Goal: Find specific page/section: Locate a particular part of the current website

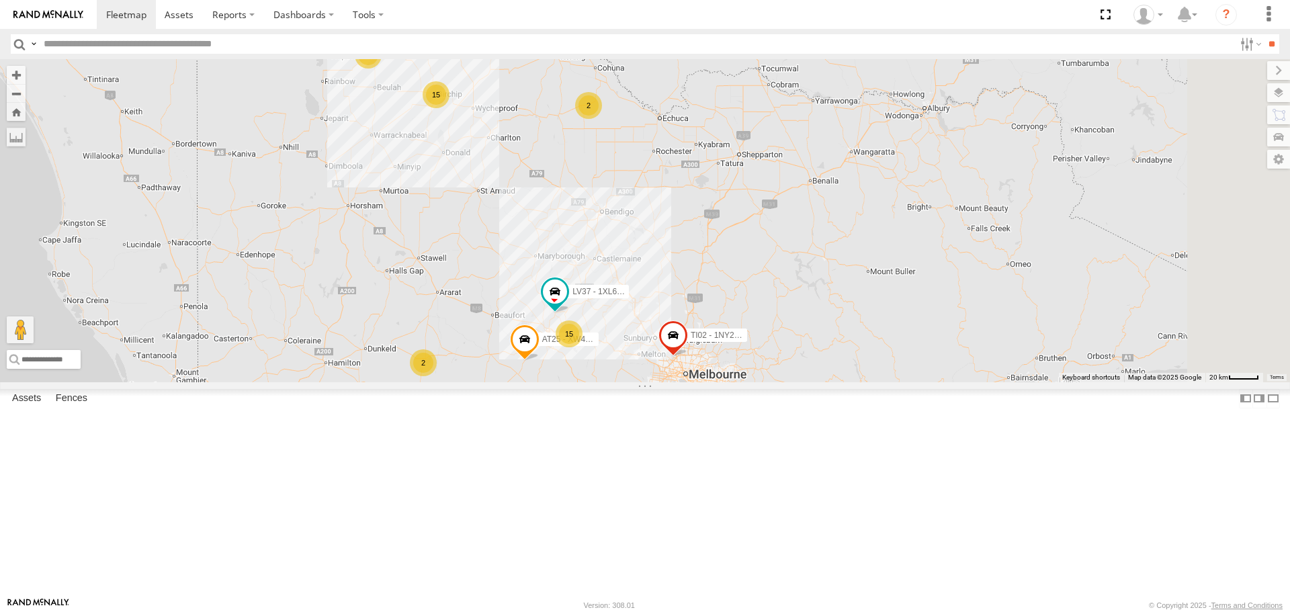
click at [187, 40] on input "text" at bounding box center [636, 43] width 1196 height 19
type input "***"
click at [1264, 34] on input "**" at bounding box center [1271, 43] width 15 height 19
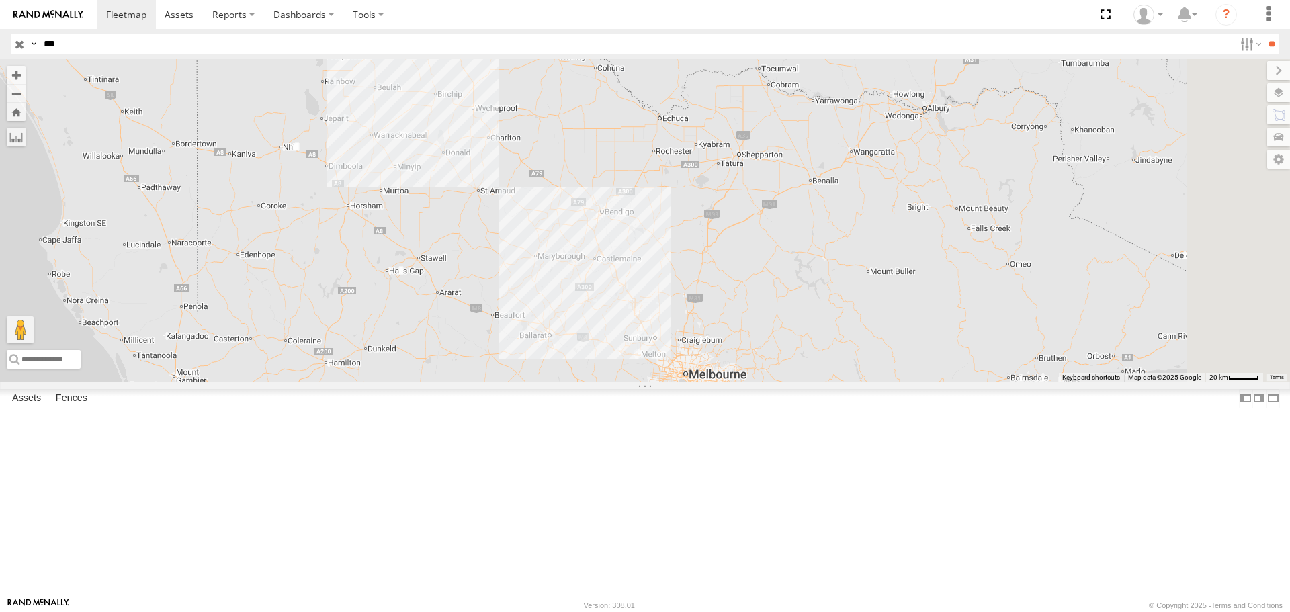
click at [0, 0] on div "AT23 - XW41GB" at bounding box center [0, 0] width 0 height 0
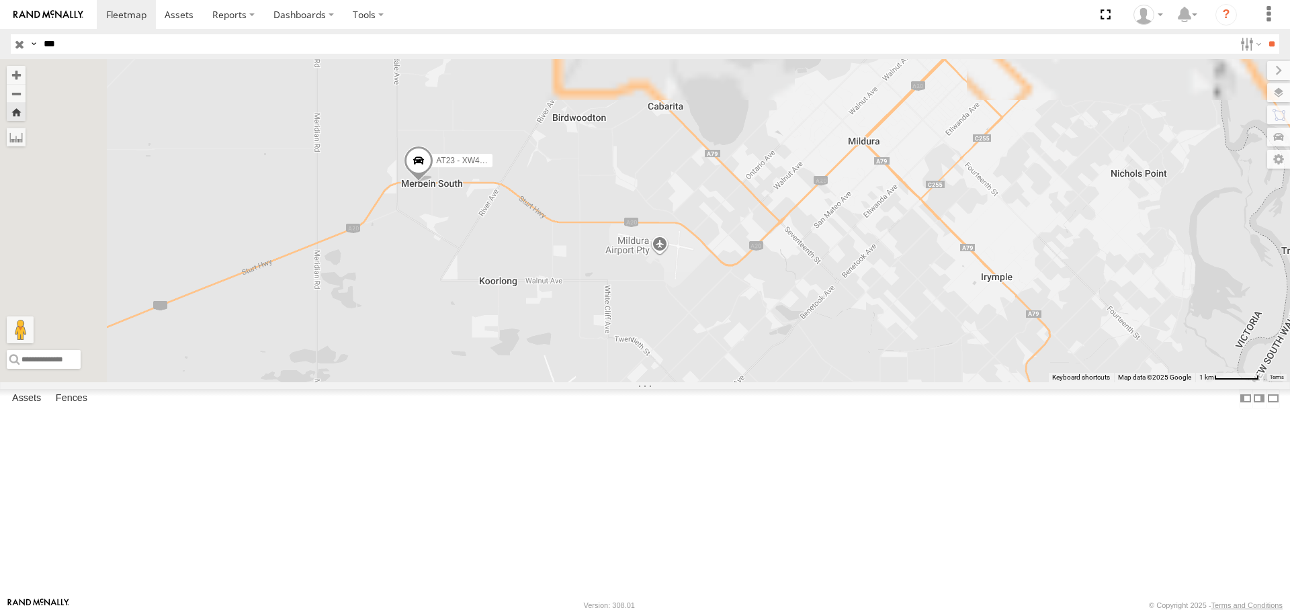
drag, startPoint x: 832, startPoint y: 237, endPoint x: 866, endPoint y: 390, distance: 157.0
click at [866, 382] on div "AT23 - XW41GB" at bounding box center [645, 220] width 1290 height 323
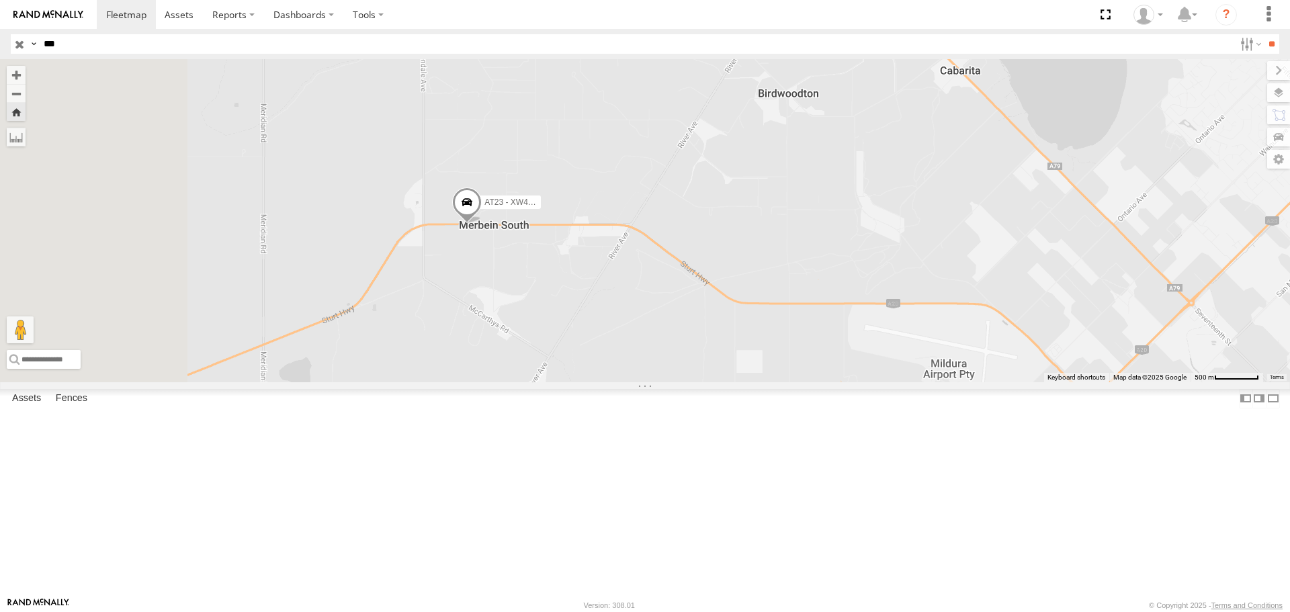
drag, startPoint x: 597, startPoint y: 295, endPoint x: 702, endPoint y: 377, distance: 133.1
click at [702, 377] on div "AT23 - XW41GB" at bounding box center [645, 220] width 1290 height 323
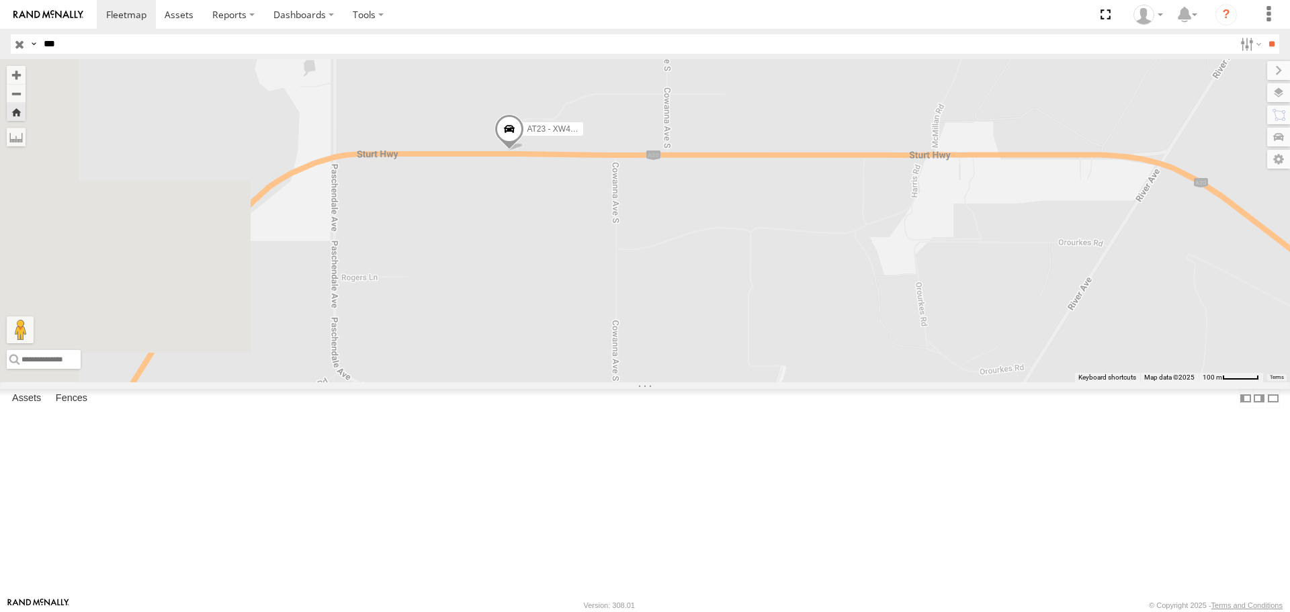
drag, startPoint x: 641, startPoint y: 322, endPoint x: 823, endPoint y: 388, distance: 193.2
click at [823, 382] on div "AT23 - XW41GB" at bounding box center [645, 220] width 1290 height 323
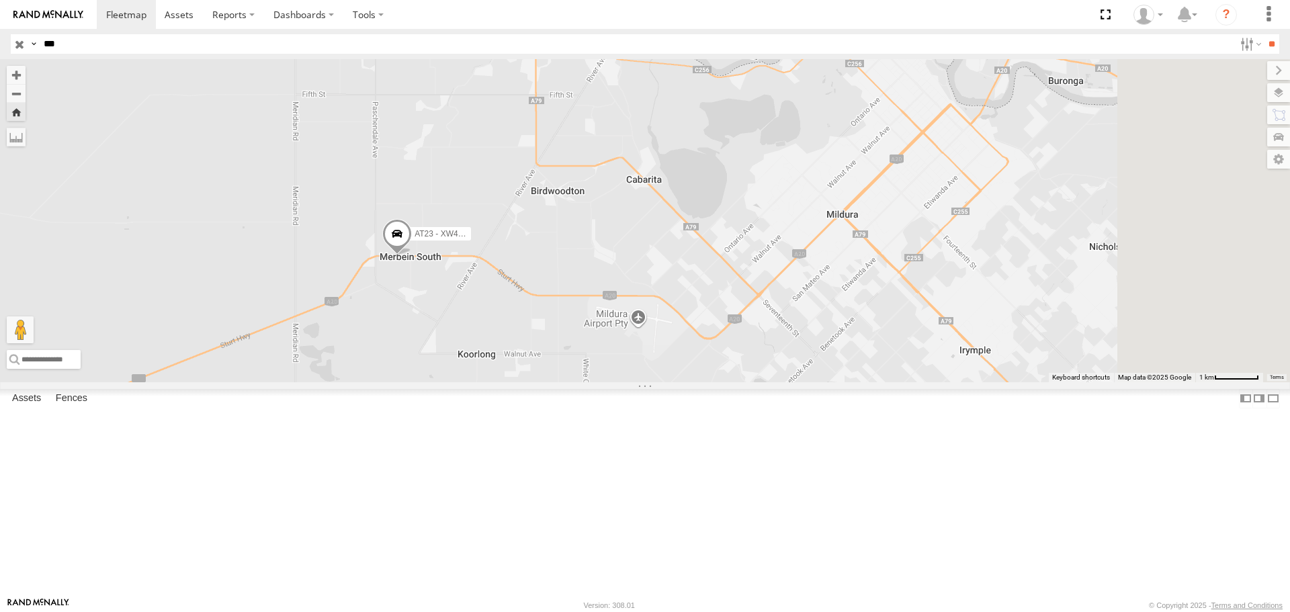
drag, startPoint x: 953, startPoint y: 378, endPoint x: 662, endPoint y: 382, distance: 291.0
click at [662, 382] on div "AT23 - XW41GB" at bounding box center [645, 220] width 1290 height 323
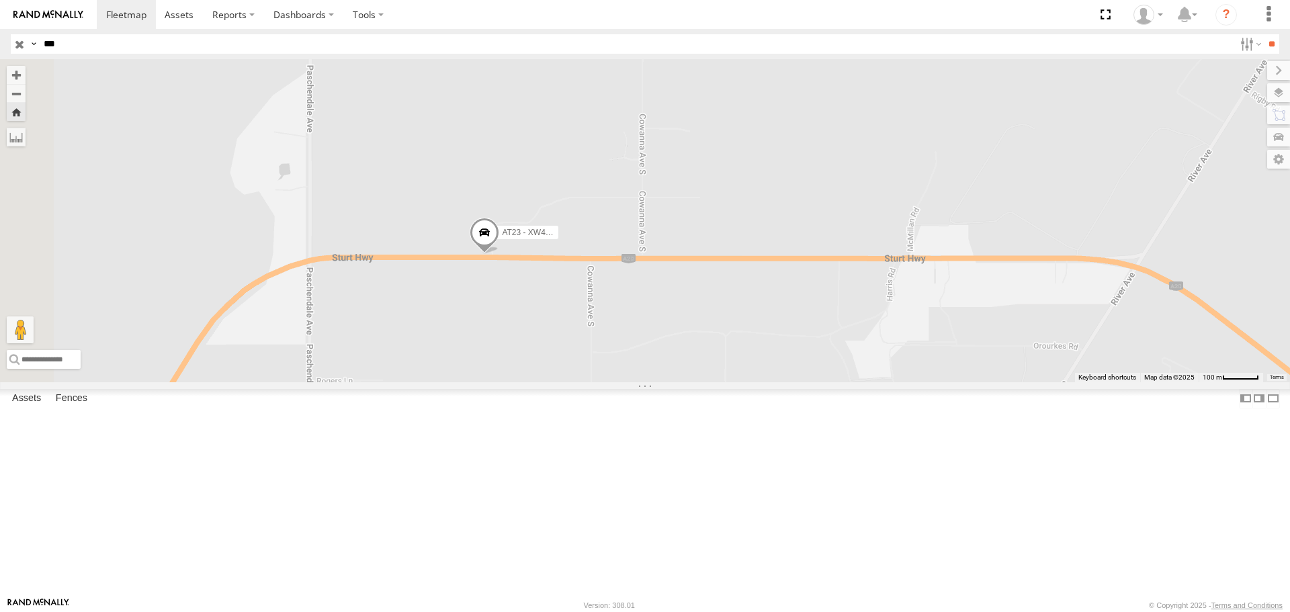
drag, startPoint x: 572, startPoint y: 341, endPoint x: 718, endPoint y: 428, distance: 170.6
click at [718, 382] on div "AT23 - XW41GB" at bounding box center [645, 220] width 1290 height 323
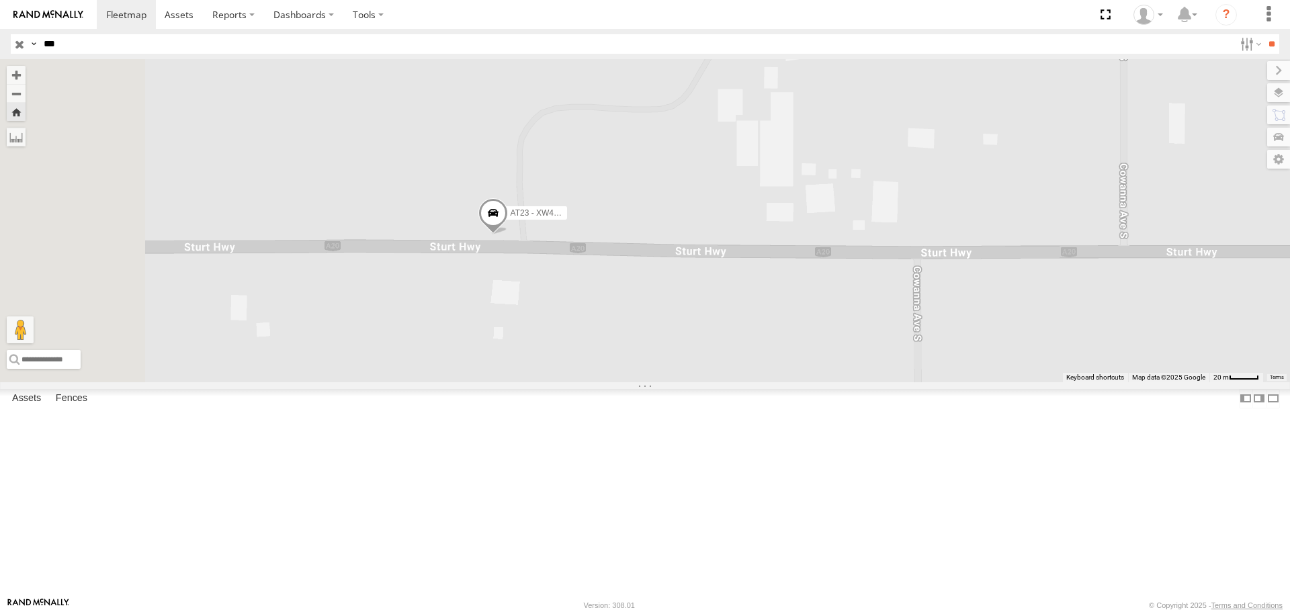
drag, startPoint x: 626, startPoint y: 379, endPoint x: 761, endPoint y: 493, distance: 177.4
click at [761, 382] on div "AT23 - XW41GB" at bounding box center [645, 220] width 1290 height 323
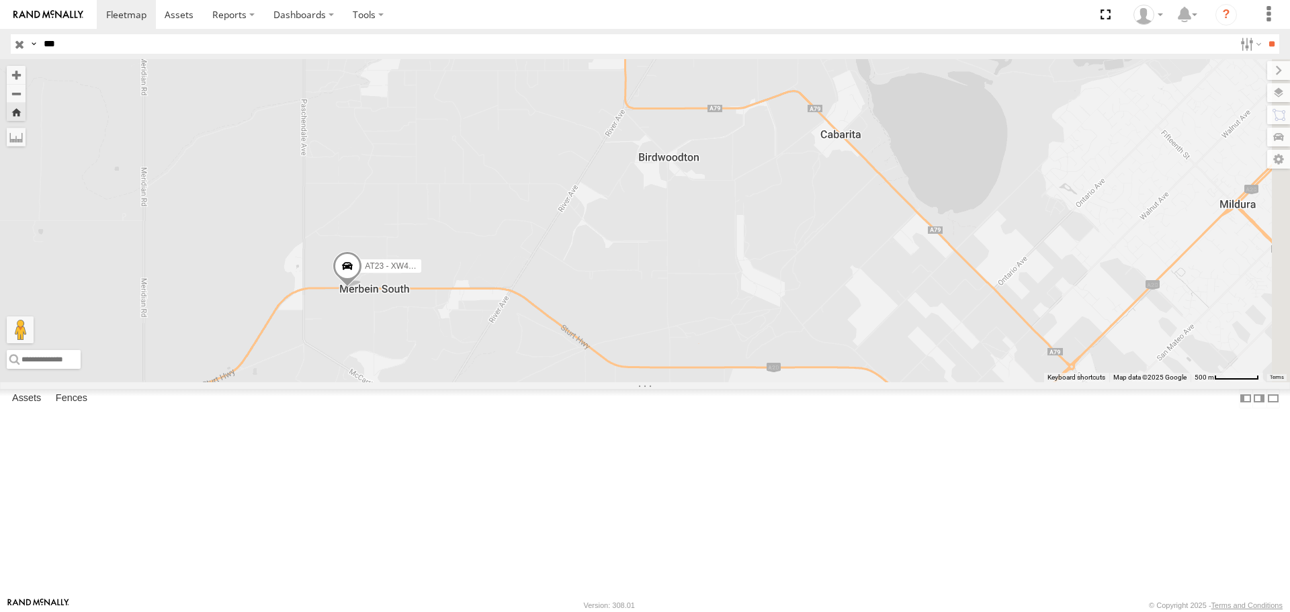
drag, startPoint x: 1027, startPoint y: 455, endPoint x: 648, endPoint y: 399, distance: 383.1
click at [648, 382] on div "AT23 - XW41GB" at bounding box center [645, 220] width 1290 height 323
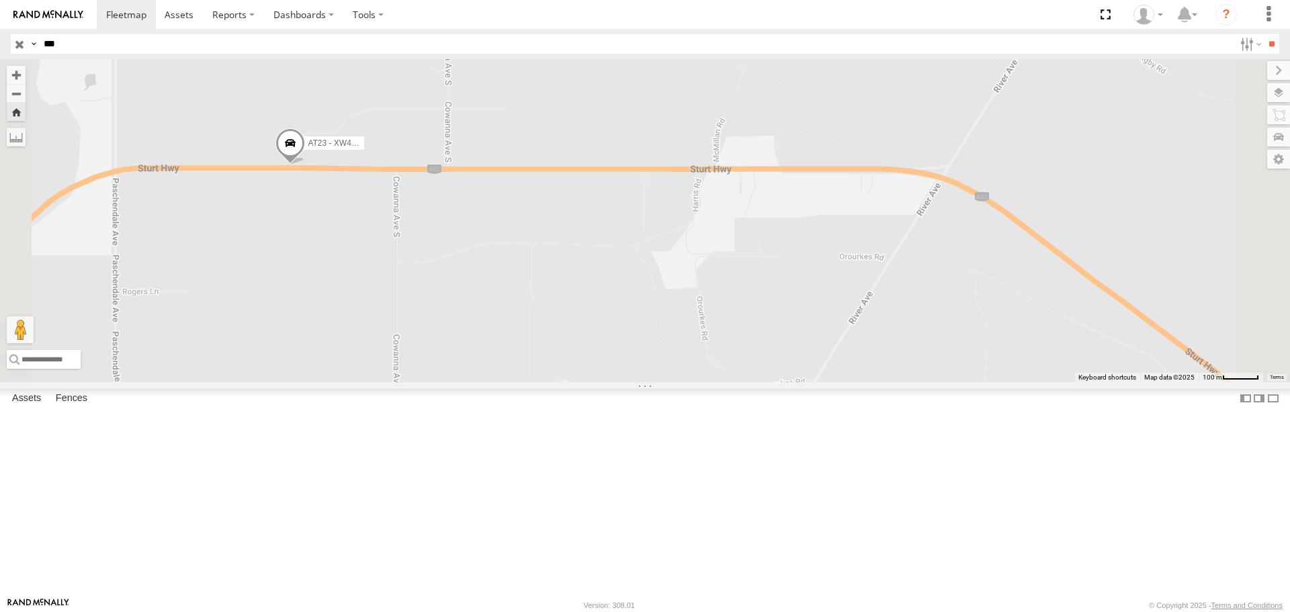
drag, startPoint x: 442, startPoint y: 348, endPoint x: 724, endPoint y: 518, distance: 328.9
click at [724, 382] on div "AT23 - XW41GB" at bounding box center [645, 220] width 1290 height 323
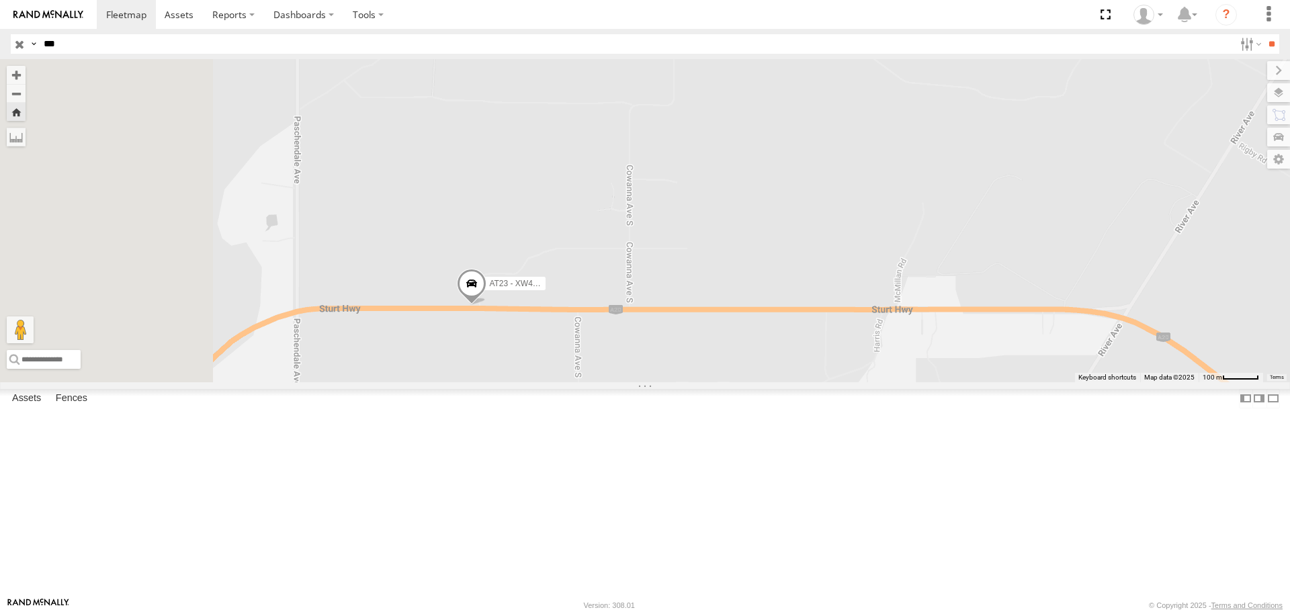
drag, startPoint x: 571, startPoint y: 355, endPoint x: 741, endPoint y: 480, distance: 211.6
click at [756, 382] on div "AT23 - XW41GB" at bounding box center [645, 220] width 1290 height 323
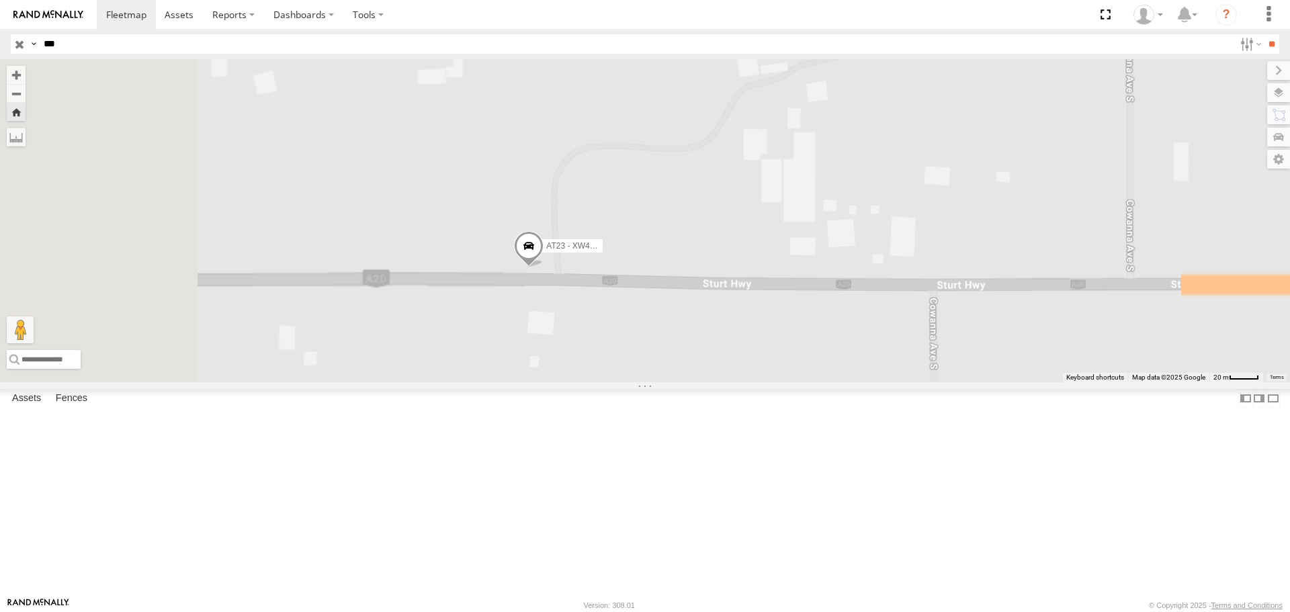
drag, startPoint x: 550, startPoint y: 374, endPoint x: 855, endPoint y: 476, distance: 322.2
click at [855, 382] on div "AT23 - XW41GB" at bounding box center [645, 220] width 1290 height 323
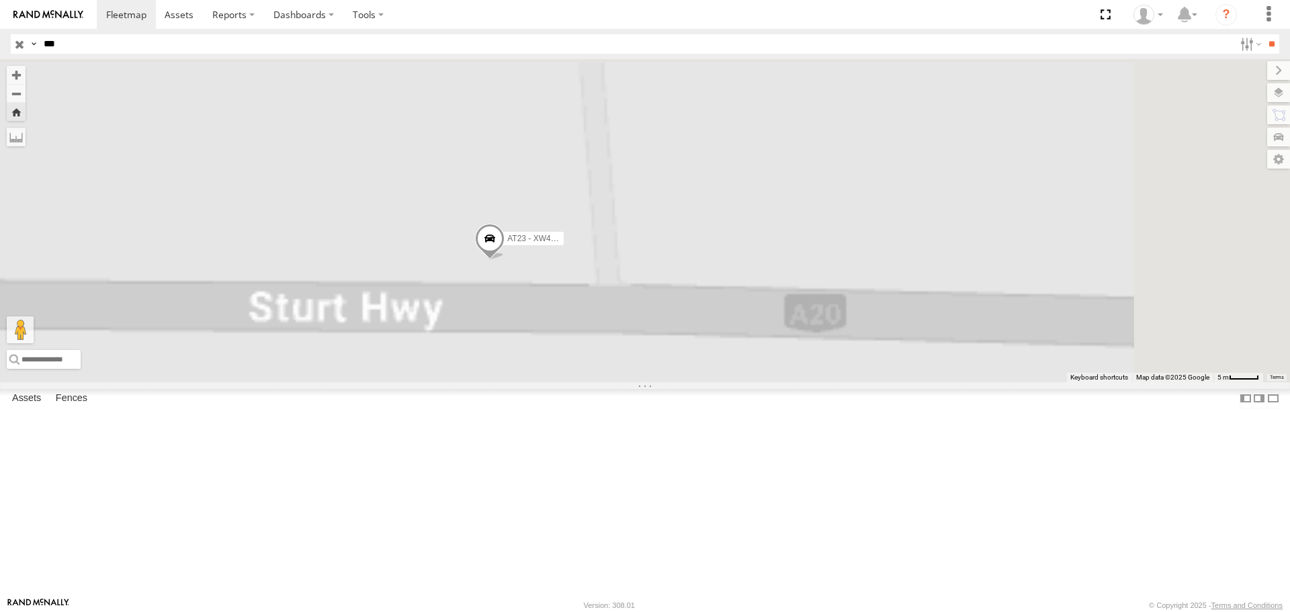
drag, startPoint x: 540, startPoint y: 319, endPoint x: 846, endPoint y: 478, distance: 345.3
click at [846, 382] on div "AT23 - XW41GB" at bounding box center [645, 220] width 1290 height 323
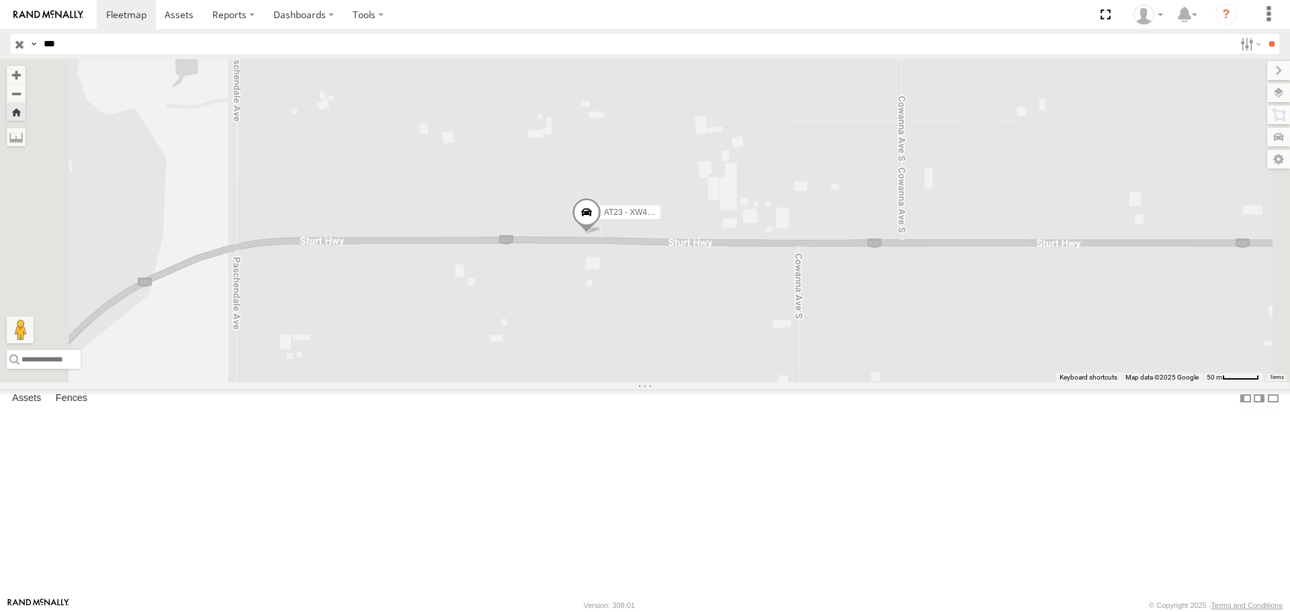
drag, startPoint x: 846, startPoint y: 415, endPoint x: 811, endPoint y: 408, distance: 35.7
click at [811, 382] on div "AT23 - XW41GB" at bounding box center [645, 220] width 1290 height 323
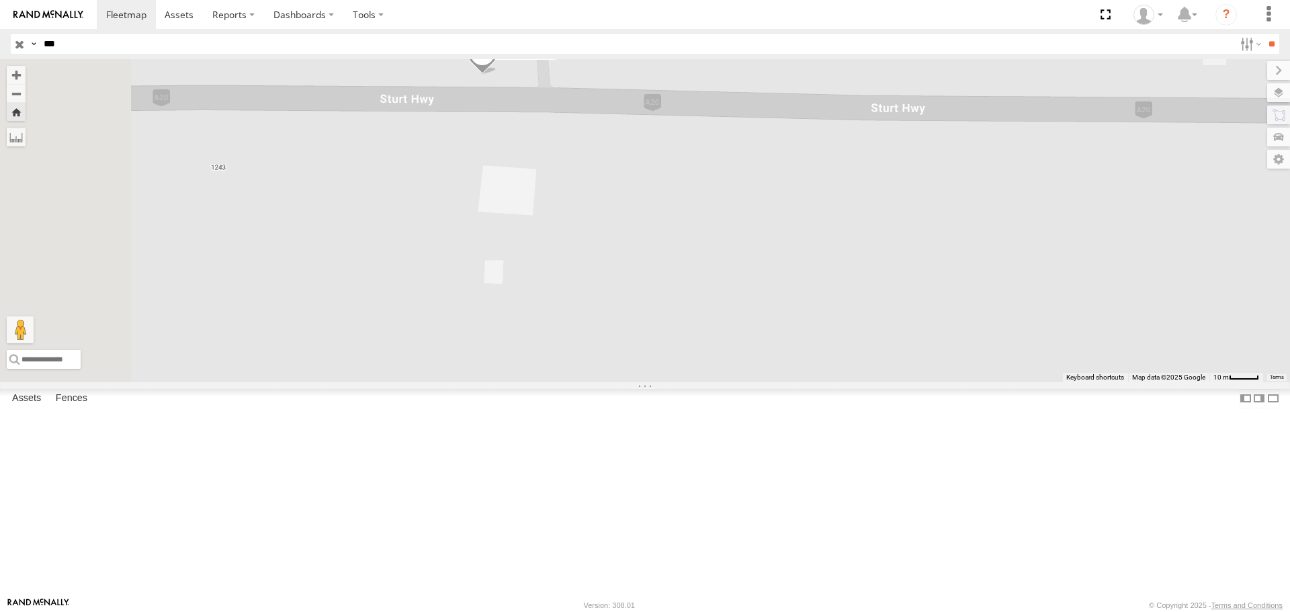
drag, startPoint x: 909, startPoint y: 369, endPoint x: 1245, endPoint y: 328, distance: 339.2
click at [1245, 328] on div "AT23 - XW41GB" at bounding box center [645, 220] width 1290 height 323
click at [393, 278] on div "AT23 - XW41GB" at bounding box center [645, 220] width 1290 height 323
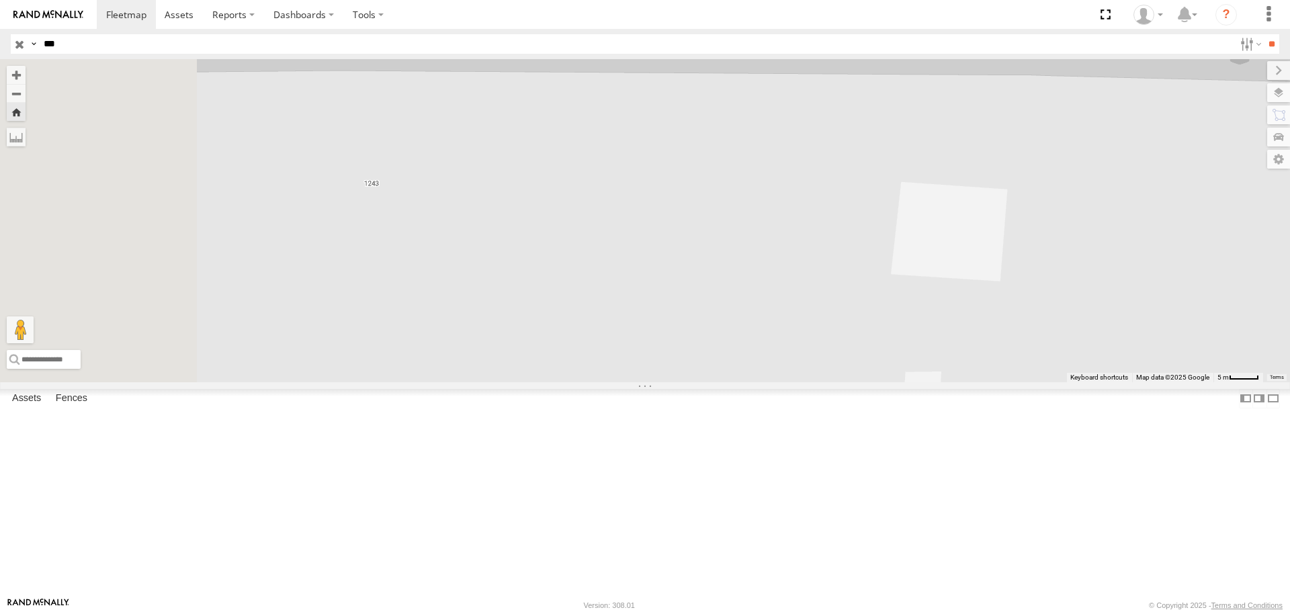
drag, startPoint x: 468, startPoint y: 278, endPoint x: 634, endPoint y: 300, distance: 167.4
click at [634, 300] on div "AT23 - XW41GB" at bounding box center [645, 220] width 1290 height 323
